Goal: Navigation & Orientation: Go to known website

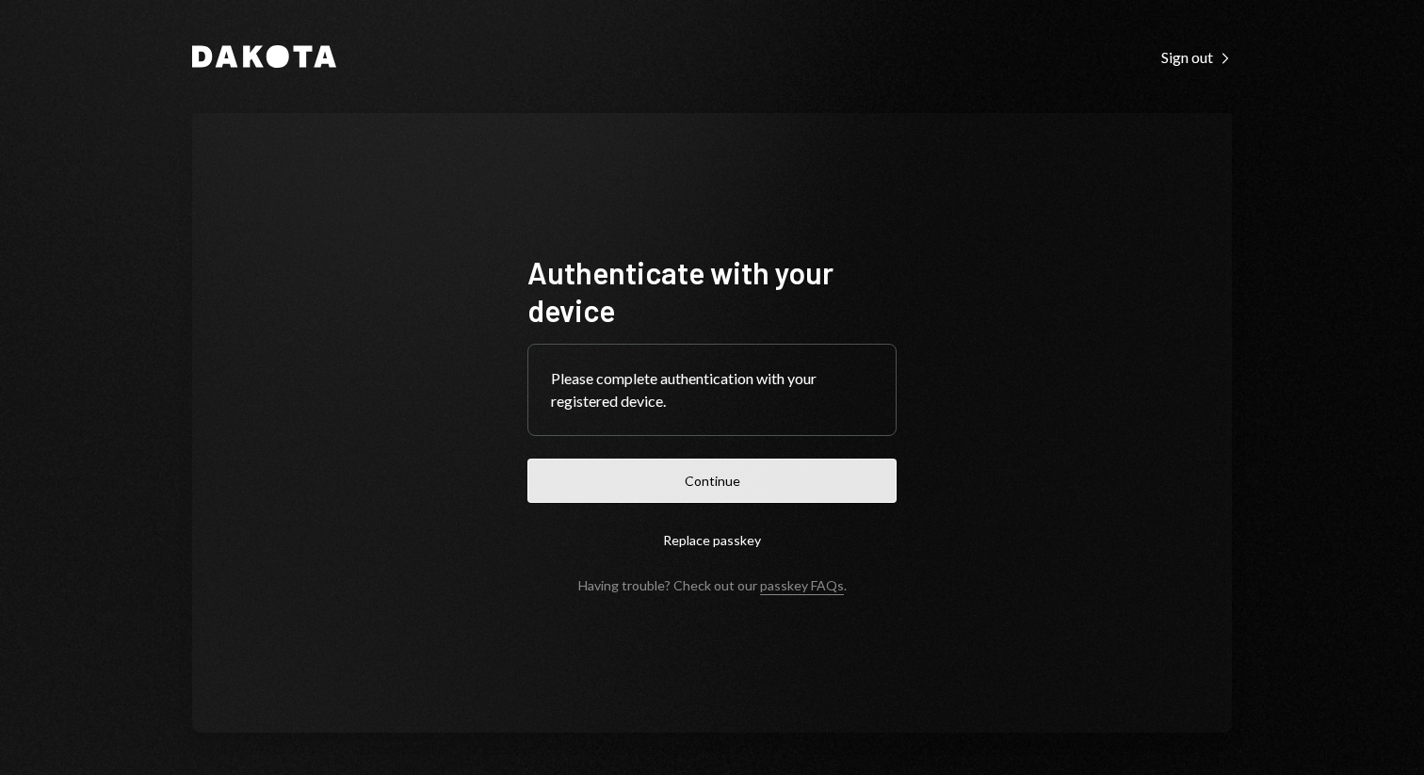
click at [864, 465] on button "Continue" at bounding box center [711, 481] width 369 height 44
